Goal: Task Accomplishment & Management: Manage account settings

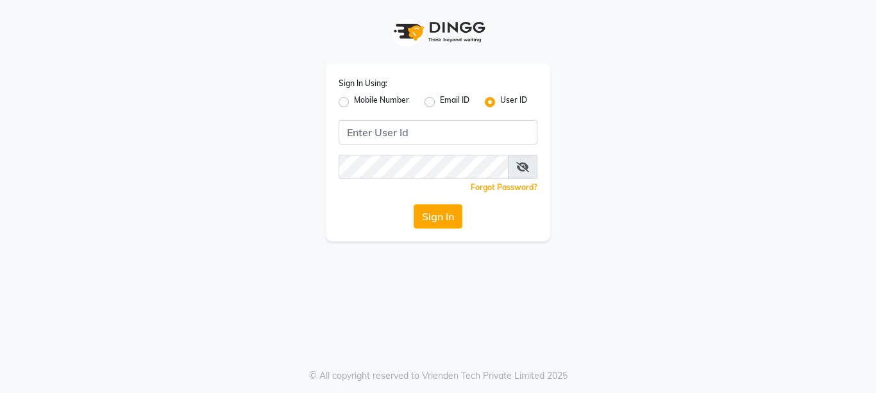
click at [354, 101] on label "Mobile Number" at bounding box center [381, 101] width 55 height 15
click at [354, 101] on input "Mobile Number" at bounding box center [358, 98] width 8 height 8
radio input "true"
radio input "false"
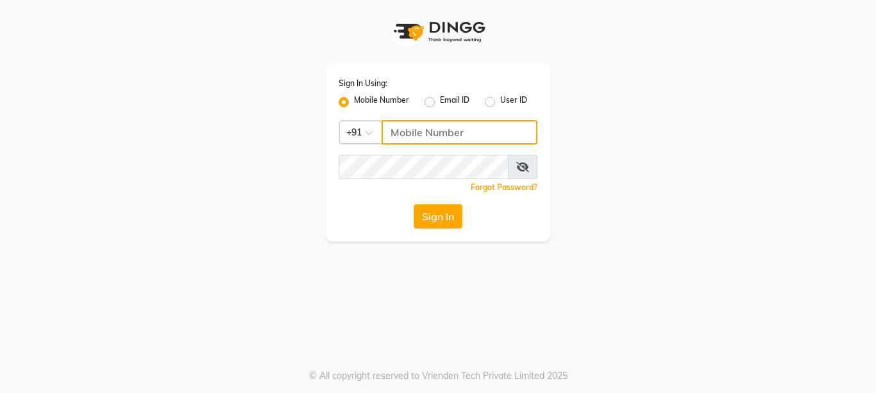
drag, startPoint x: 412, startPoint y: 139, endPoint x: 435, endPoint y: 137, distance: 22.5
click at [415, 139] on input "Username" at bounding box center [460, 132] width 156 height 24
type input "7738135994"
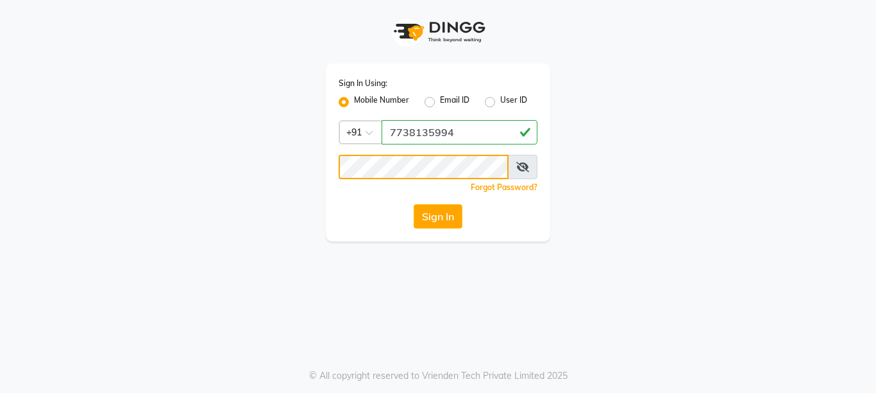
click at [414, 204] on button "Sign In" at bounding box center [438, 216] width 49 height 24
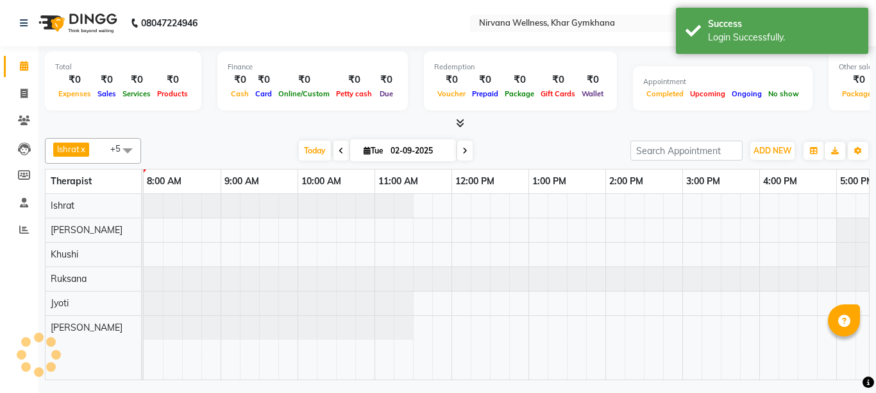
select select "en"
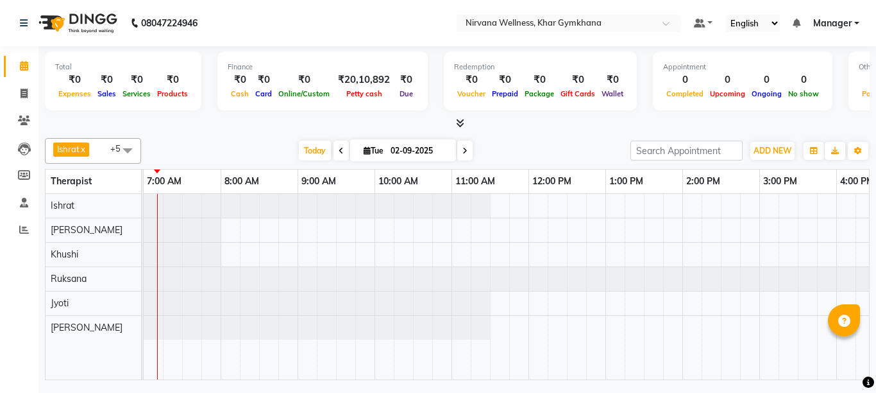
click at [338, 147] on span at bounding box center [341, 150] width 15 height 20
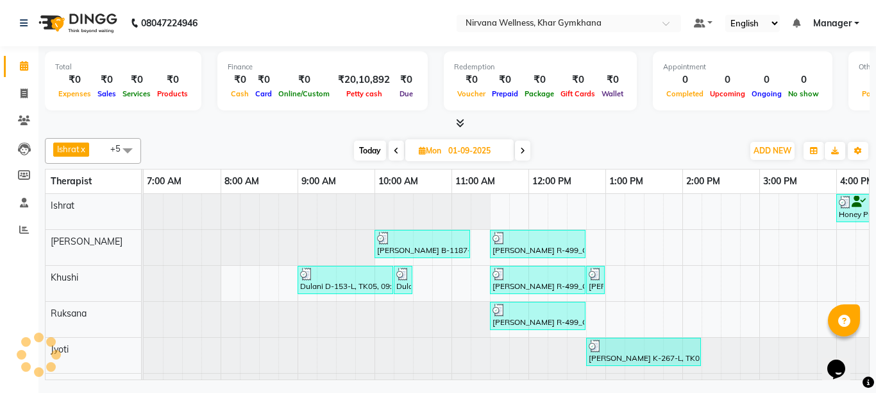
click at [396, 155] on span at bounding box center [396, 150] width 15 height 20
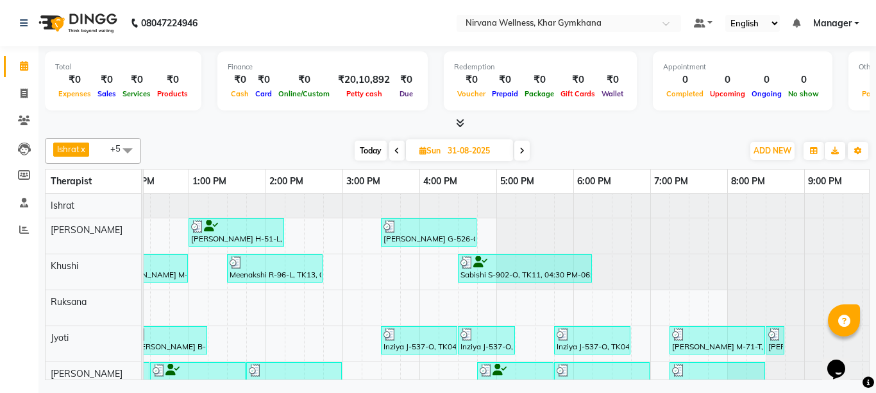
scroll to position [58, 0]
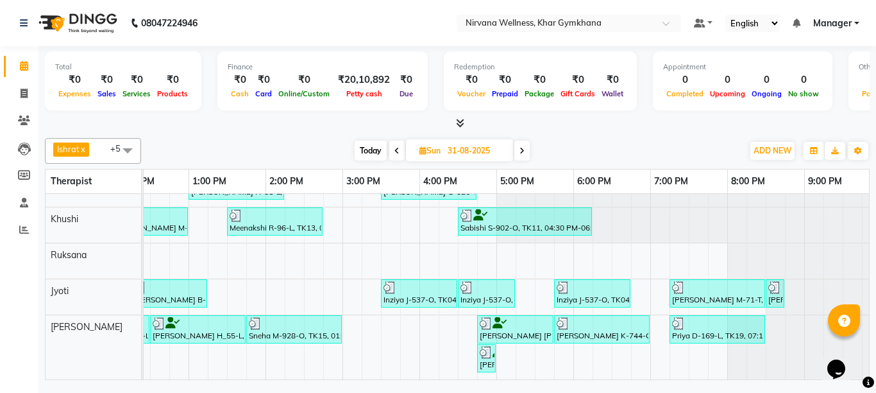
click at [527, 146] on span at bounding box center [521, 150] width 15 height 20
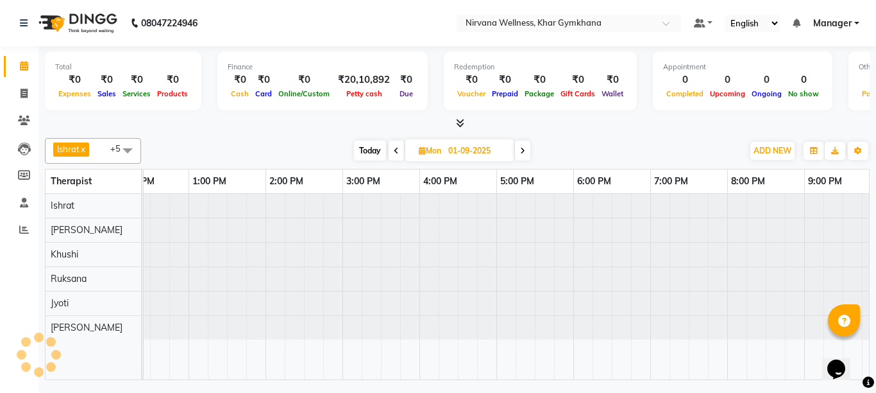
click at [521, 148] on icon at bounding box center [522, 151] width 5 height 8
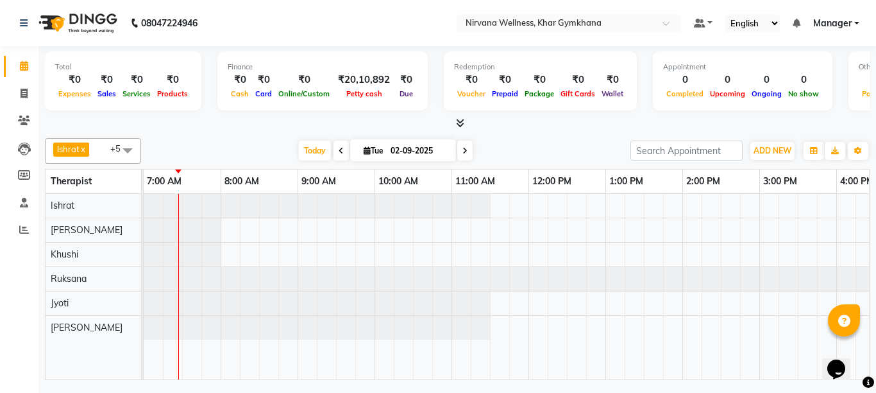
click at [334, 150] on span at bounding box center [341, 150] width 15 height 20
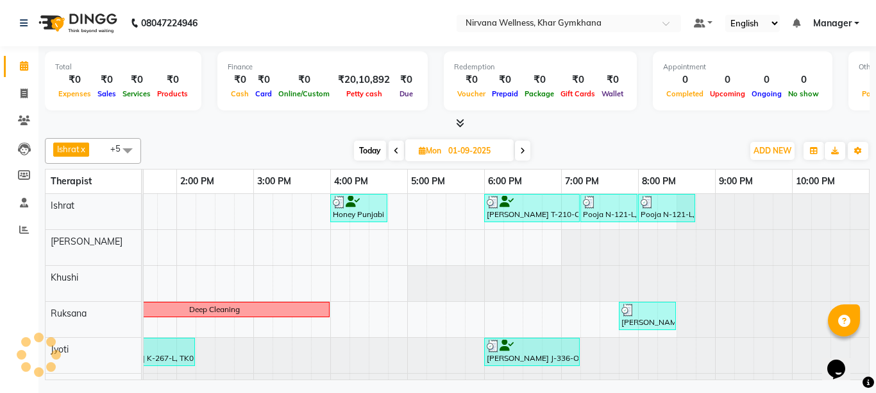
click at [517, 153] on span at bounding box center [522, 150] width 15 height 20
type input "02-09-2025"
